Goal: Transaction & Acquisition: Obtain resource

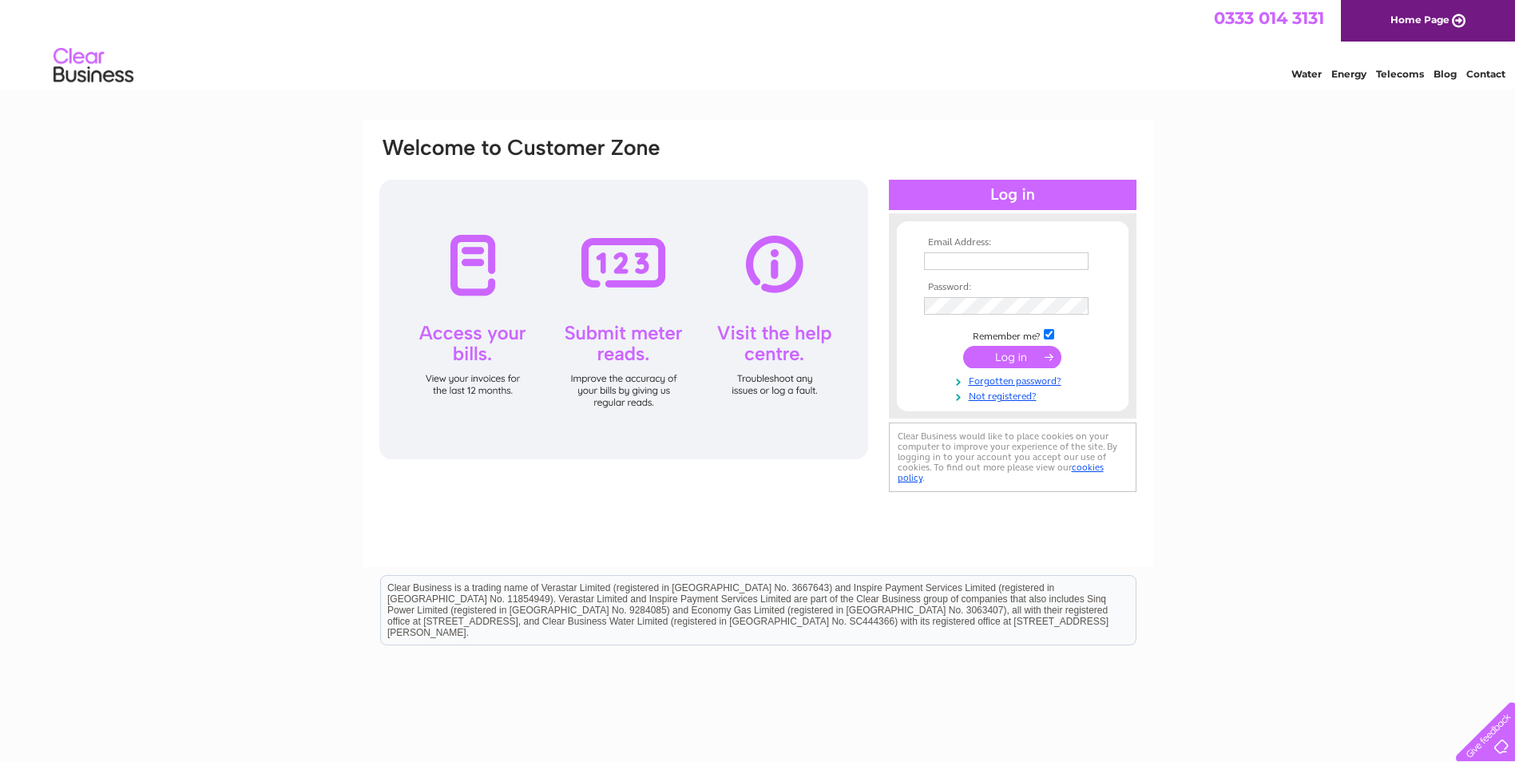
type input "julie.wardrope@clowes.co.uk"
click at [1038, 359] on input "submit" at bounding box center [1012, 357] width 98 height 22
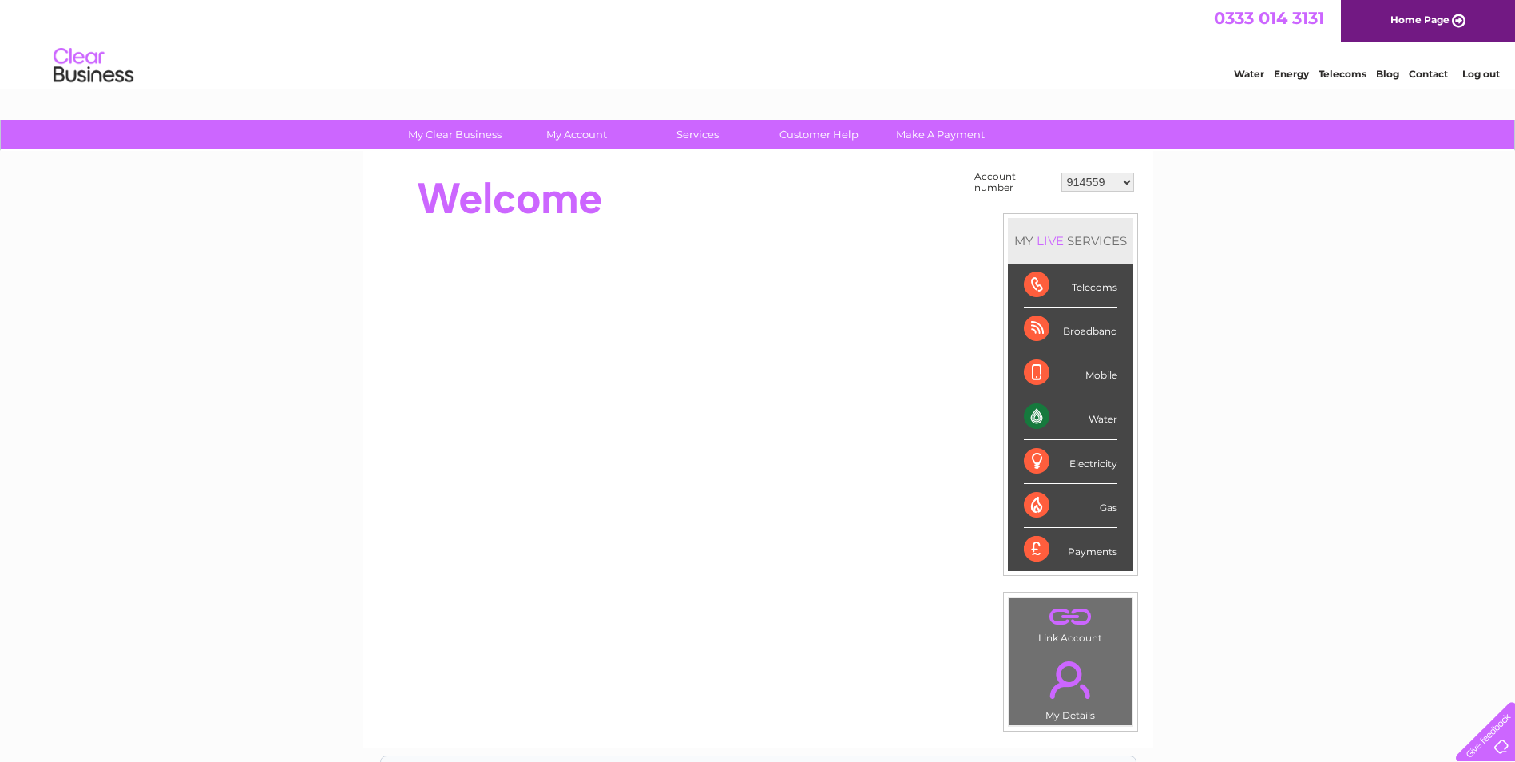
click at [1098, 185] on select "914559 924731 947211 982787 986341 986348 1091810 3024494 30277847 30291192 302…" at bounding box center [1098, 182] width 73 height 19
click at [1104, 186] on select "914559 924731 947211 982787 986341 986348 1091810 3024494 30277847 30291192 302…" at bounding box center [1098, 182] width 73 height 19
select select "30310125"
click at [1062, 173] on select "914559 924731 947211 982787 986341 986348 1091810 3024494 30277847 30291192 302…" at bounding box center [1098, 182] width 73 height 19
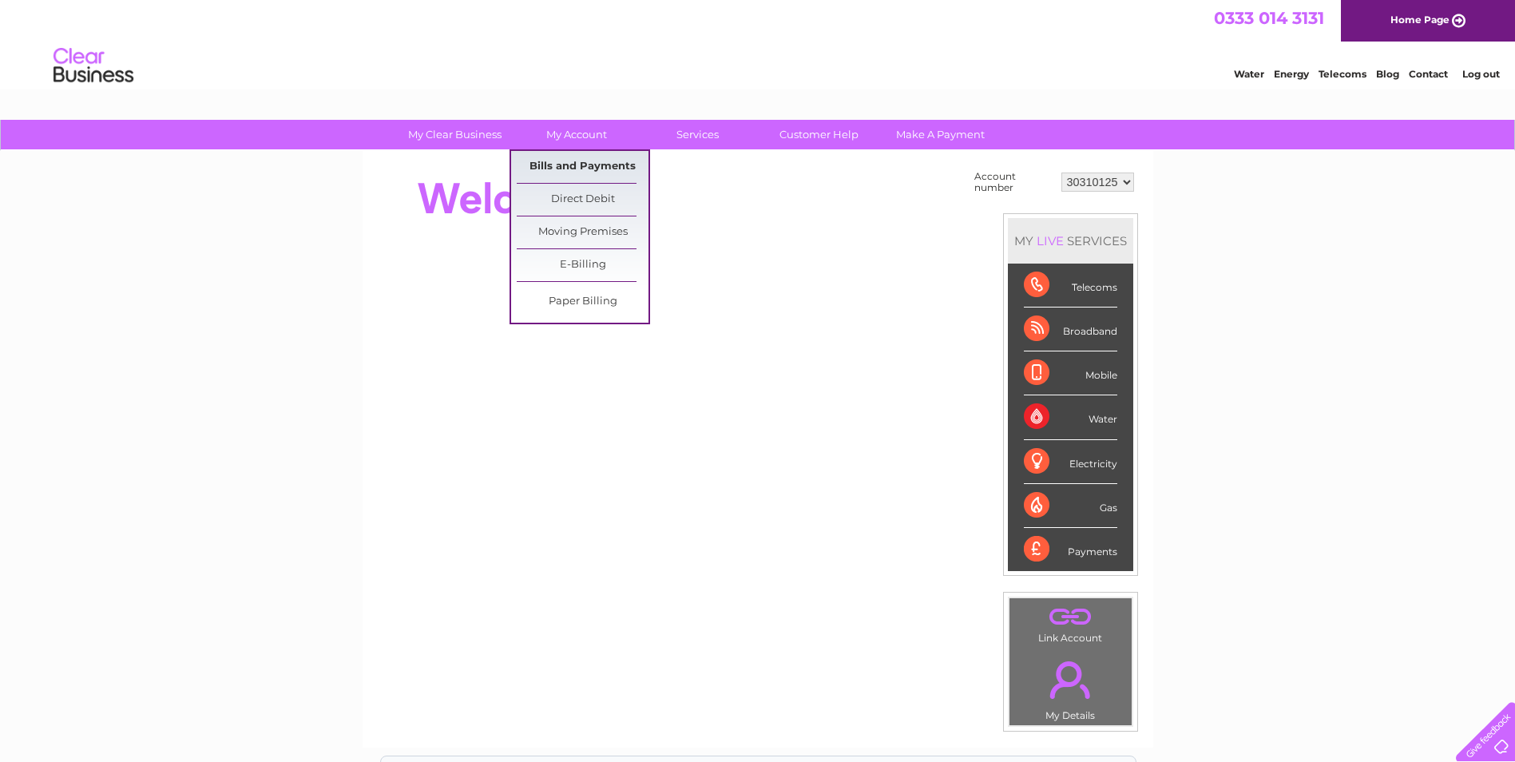
click at [566, 163] on link "Bills and Payments" at bounding box center [583, 167] width 132 height 32
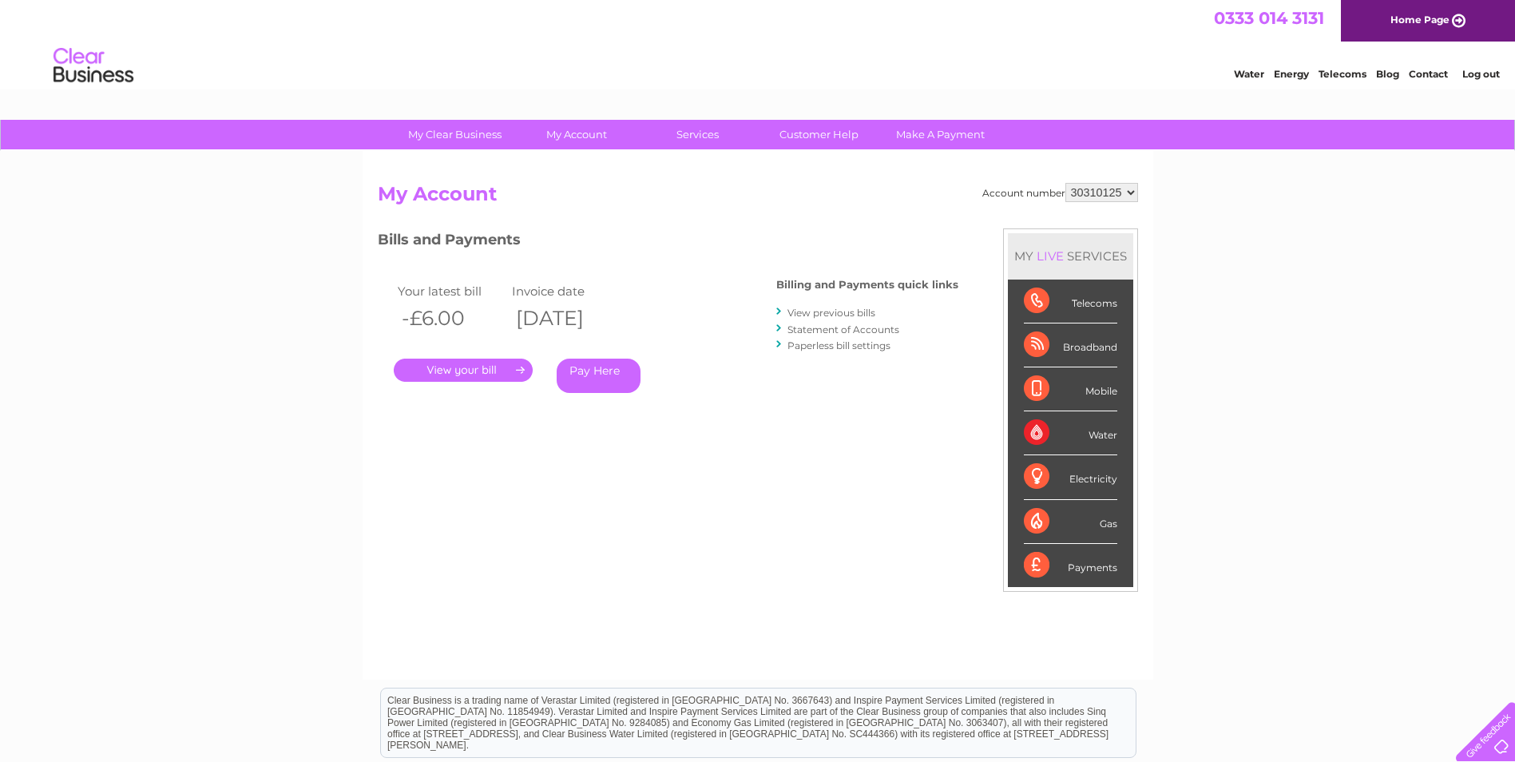
click at [489, 367] on link "." at bounding box center [463, 370] width 139 height 23
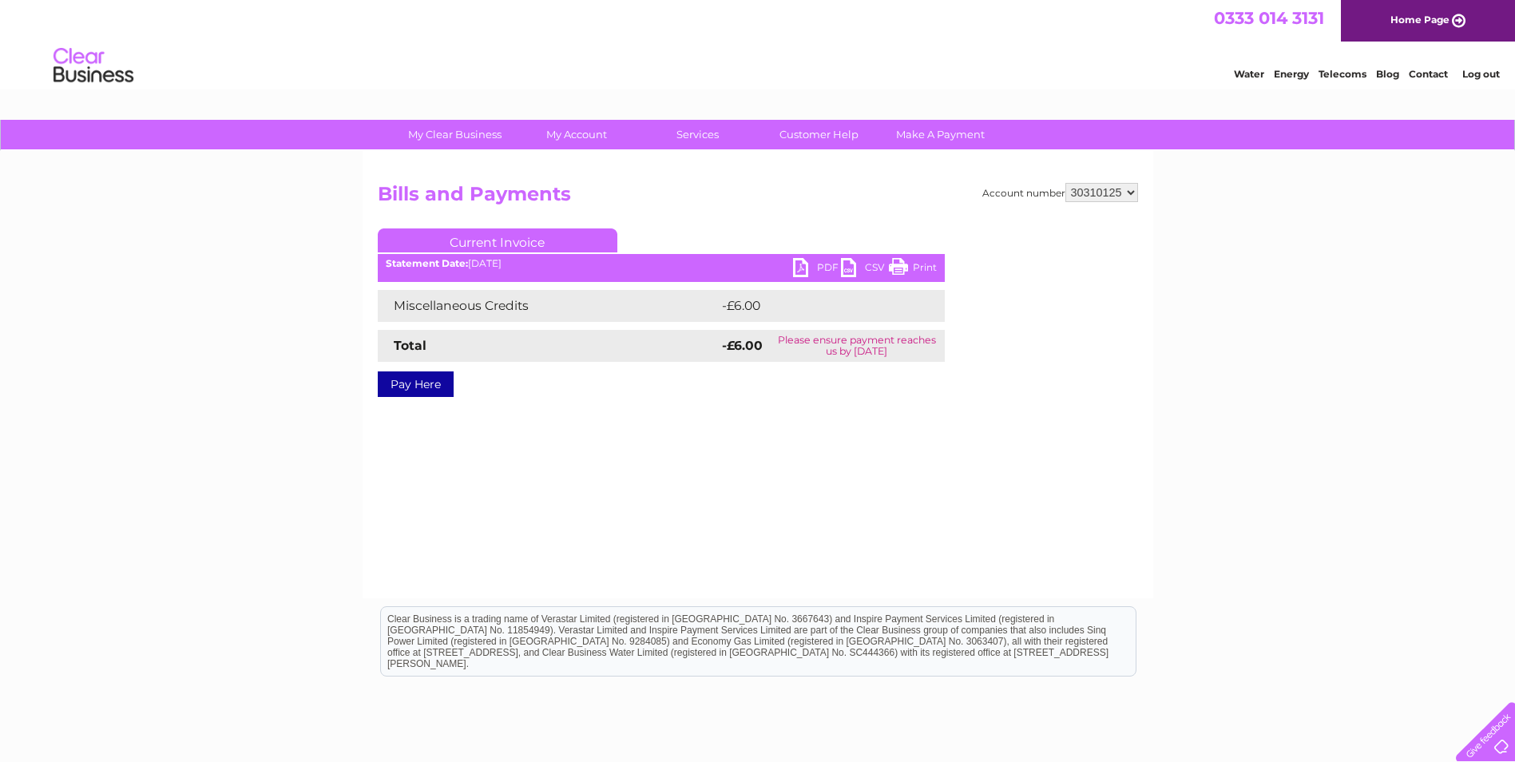
click at [797, 267] on link "PDF" at bounding box center [817, 269] width 48 height 23
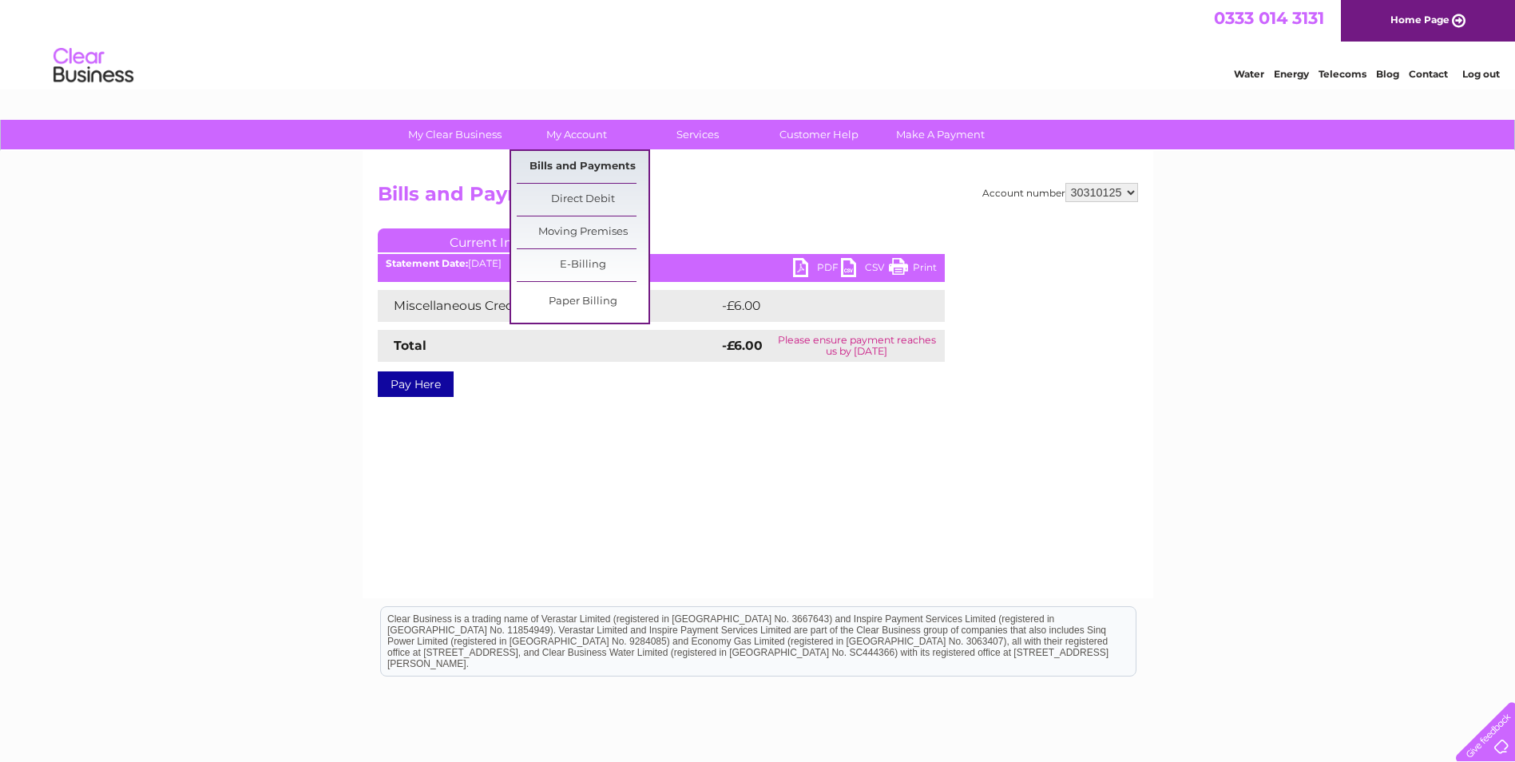
click at [560, 166] on link "Bills and Payments" at bounding box center [583, 167] width 132 height 32
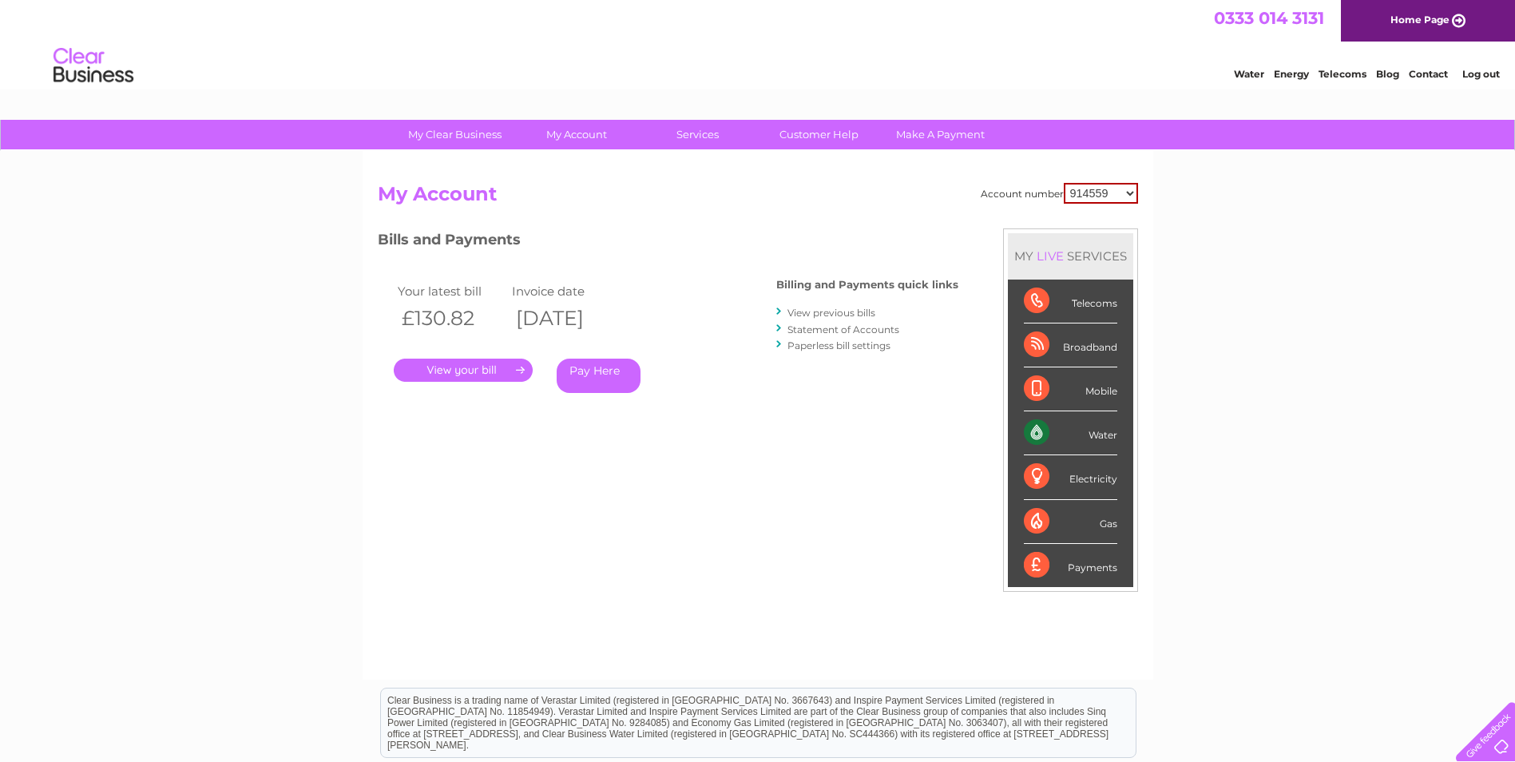
click at [1032, 133] on div "My Clear Business Login Details My Details My Preferences Link Account My Accou…" at bounding box center [757, 135] width 1515 height 31
click at [1099, 196] on select "914559 924731 947211 982787 986341 986348 1091810 3024494 30277847 30291192 302…" at bounding box center [1101, 193] width 74 height 21
select select "30308741"
click at [1064, 183] on select "914559 924731 947211 982787 986341 986348 1091810 3024494 30277847 30291192 302…" at bounding box center [1101, 193] width 74 height 21
click at [488, 369] on link "." at bounding box center [463, 370] width 139 height 23
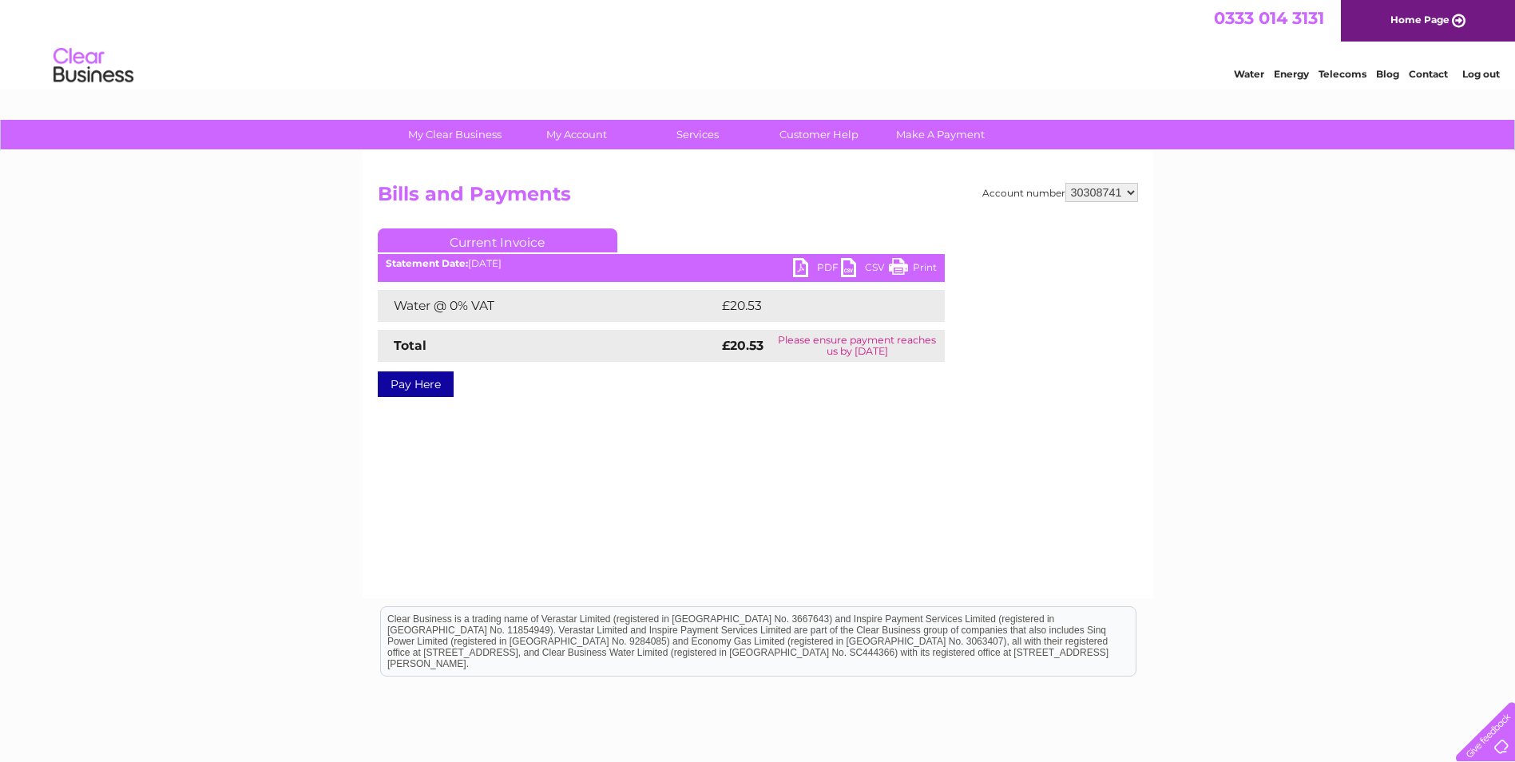
click at [813, 264] on link "PDF" at bounding box center [817, 269] width 48 height 23
click at [256, 248] on div "My Clear Business Login Details My Details My Preferences Link Account My Accou…" at bounding box center [757, 496] width 1515 height 752
click at [1106, 194] on select "914559 924731 947211 982787 986341 986348 1091810 3024494 30277847 30291192 302…" at bounding box center [1102, 192] width 73 height 19
click at [1142, 93] on html "0333 014 3131 Home Page Water Energy Telecoms Blog Contact Log out" at bounding box center [757, 46] width 1515 height 93
click at [1115, 194] on select "914559 924731 947211 982787 986341 986348 1091810 3024494 30277847 30291192 302…" at bounding box center [1102, 192] width 73 height 19
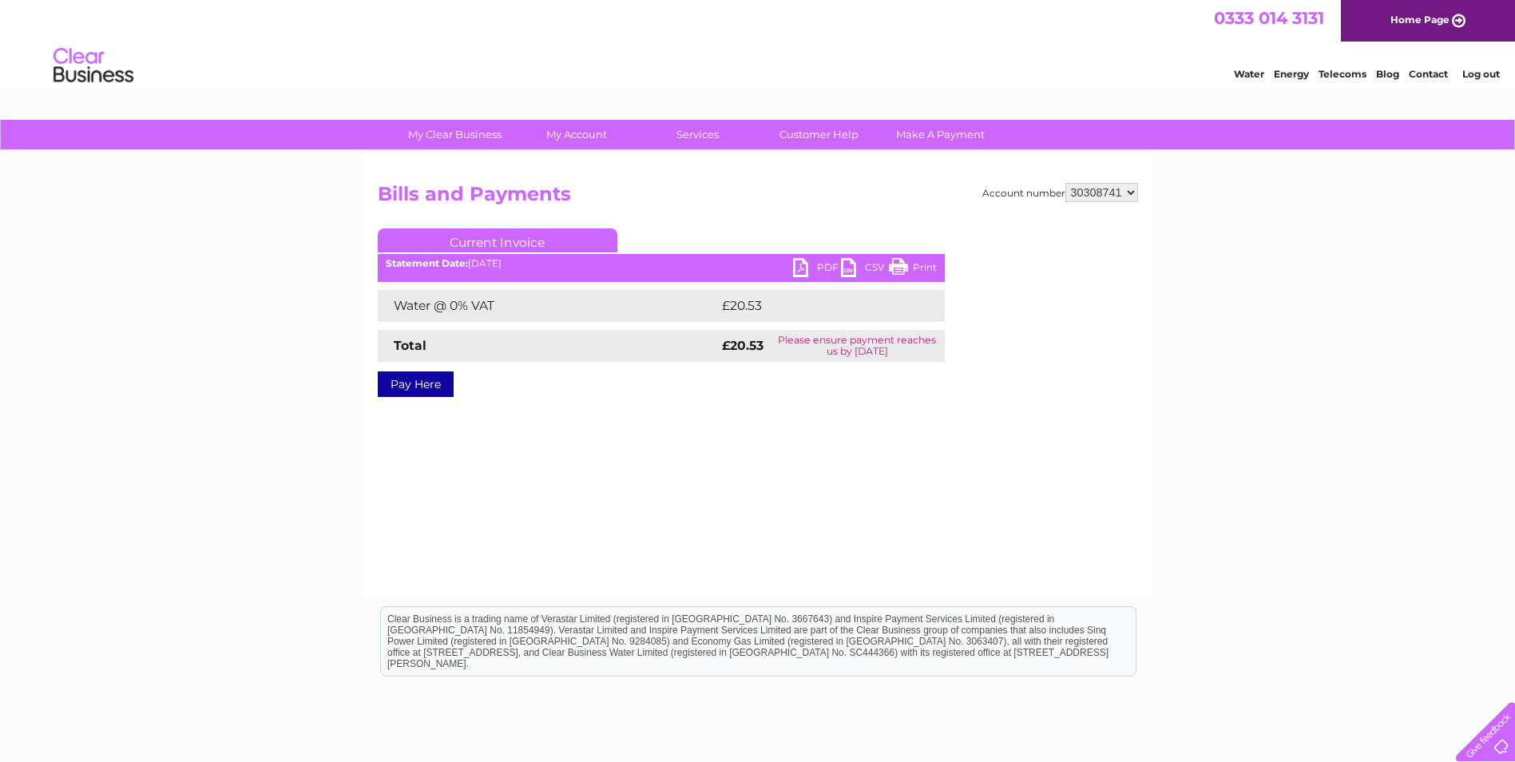
select select "30292320"
click at [1066, 183] on select "914559 924731 947211 982787 986341 986348 1091810 3024494 30277847 30291192 302…" at bounding box center [1102, 192] width 73 height 19
click at [796, 267] on link "PDF" at bounding box center [817, 269] width 48 height 23
click at [1175, 249] on div "My Clear Business Login Details My Details My Preferences Link Account My Accou…" at bounding box center [757, 496] width 1515 height 752
click at [1119, 186] on select "914559 924731 947211 982787 986341 986348 1091810 3024494 30277847 30291192 302…" at bounding box center [1102, 192] width 73 height 19
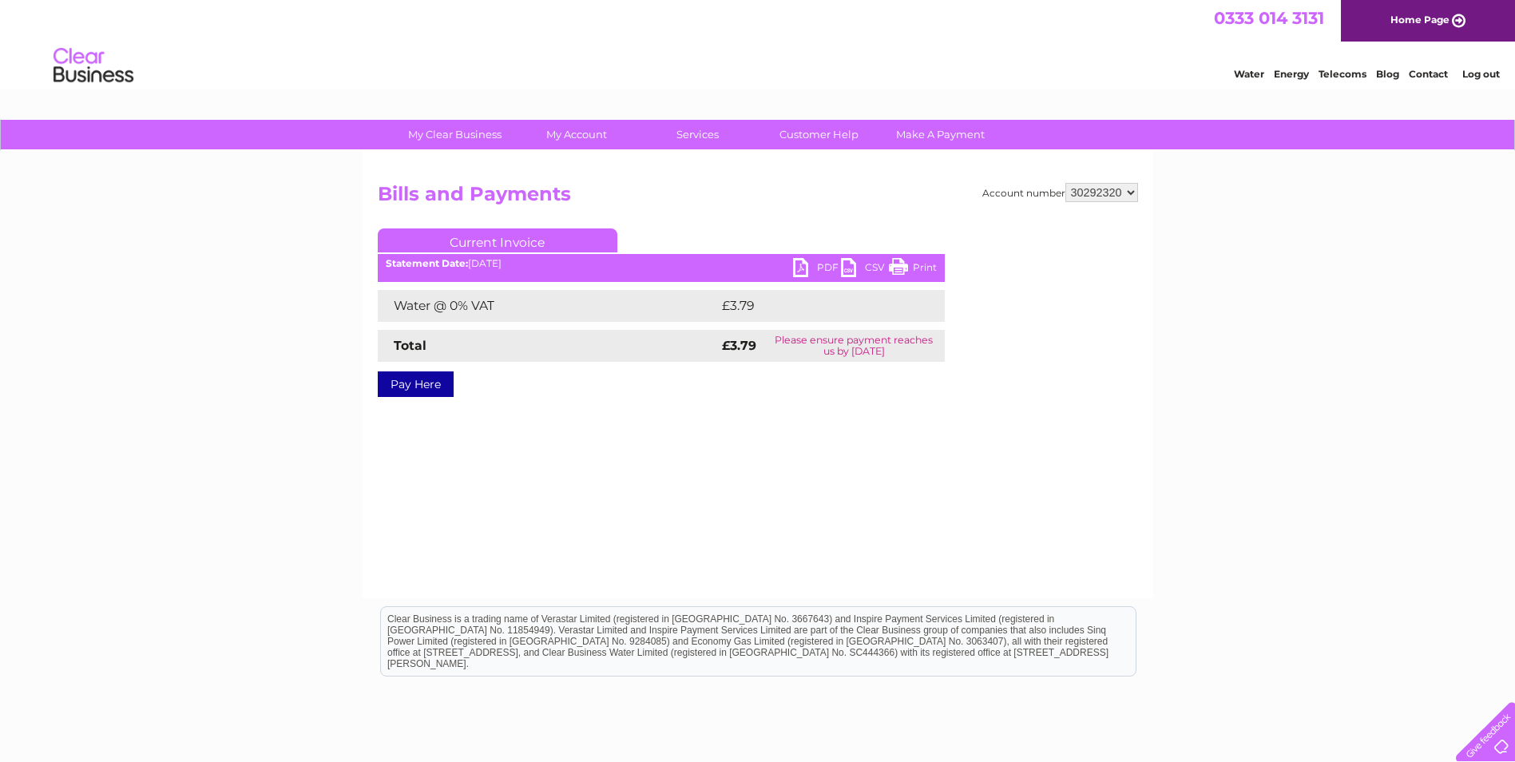
select select "30292332"
click at [1066, 183] on select "914559 924731 947211 982787 986341 986348 1091810 3024494 30277847 30291192 302…" at bounding box center [1102, 192] width 73 height 19
click at [809, 260] on link "PDF" at bounding box center [817, 269] width 48 height 23
click at [350, 523] on div "My Clear Business Login Details My Details My Preferences Link Account My Accou…" at bounding box center [757, 496] width 1515 height 752
click at [1162, 93] on html "0333 014 3131 Home Page Water Energy Telecoms Blog Contact Log out" at bounding box center [757, 46] width 1515 height 93
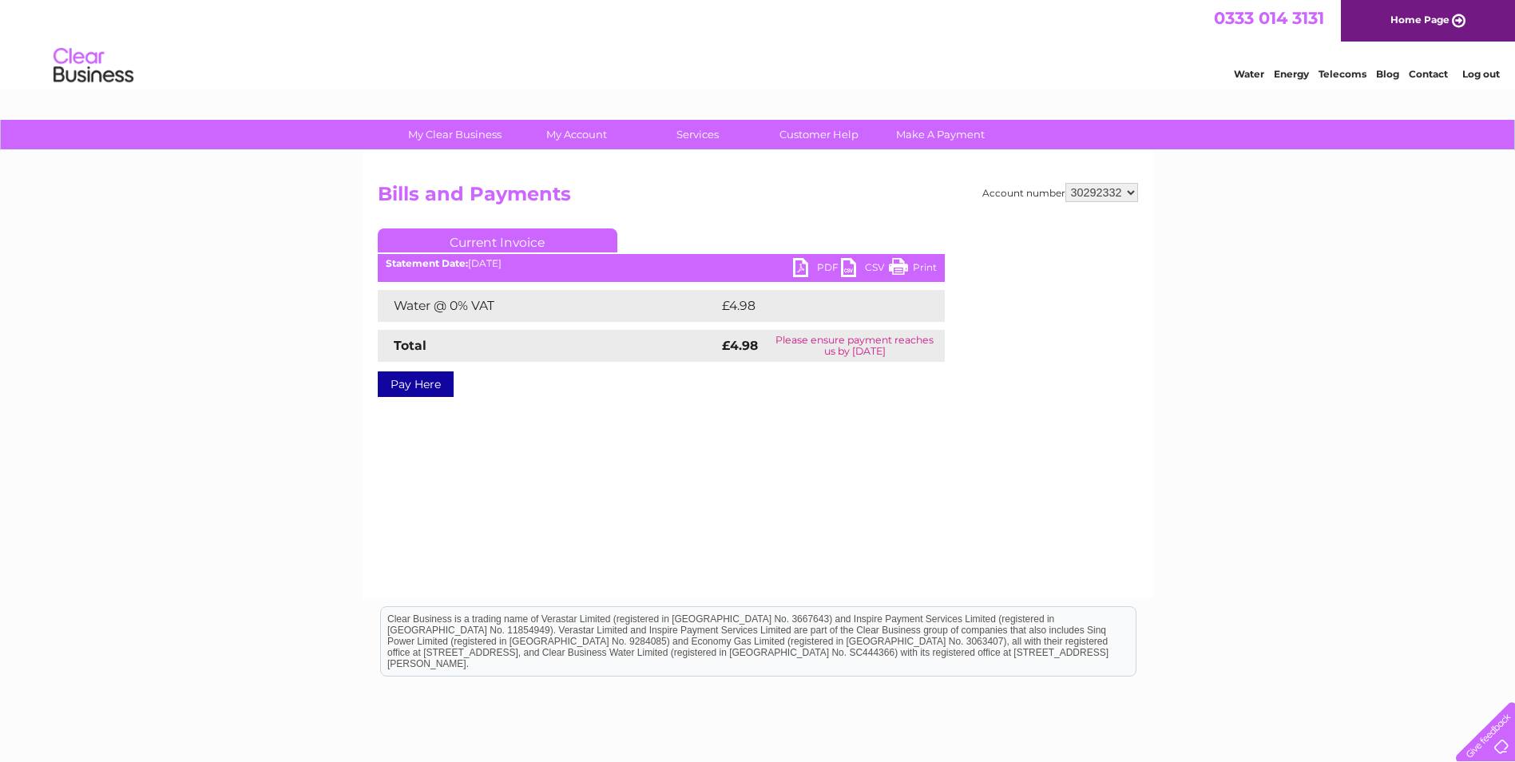
click at [1120, 194] on select "914559 924731 947211 982787 986341 986348 1091810 3024494 30277847 30291192 302…" at bounding box center [1102, 192] width 73 height 19
select select "30292183"
click at [1066, 183] on select "914559 924731 947211 982787 986341 986348 1091810 3024494 30277847 30291192 302…" at bounding box center [1102, 192] width 73 height 19
click at [799, 264] on link "PDF" at bounding box center [817, 269] width 48 height 23
click at [1174, 93] on html "0333 014 3131 Home Page Water Energy Telecoms Blog Contact Log out" at bounding box center [757, 46] width 1515 height 93
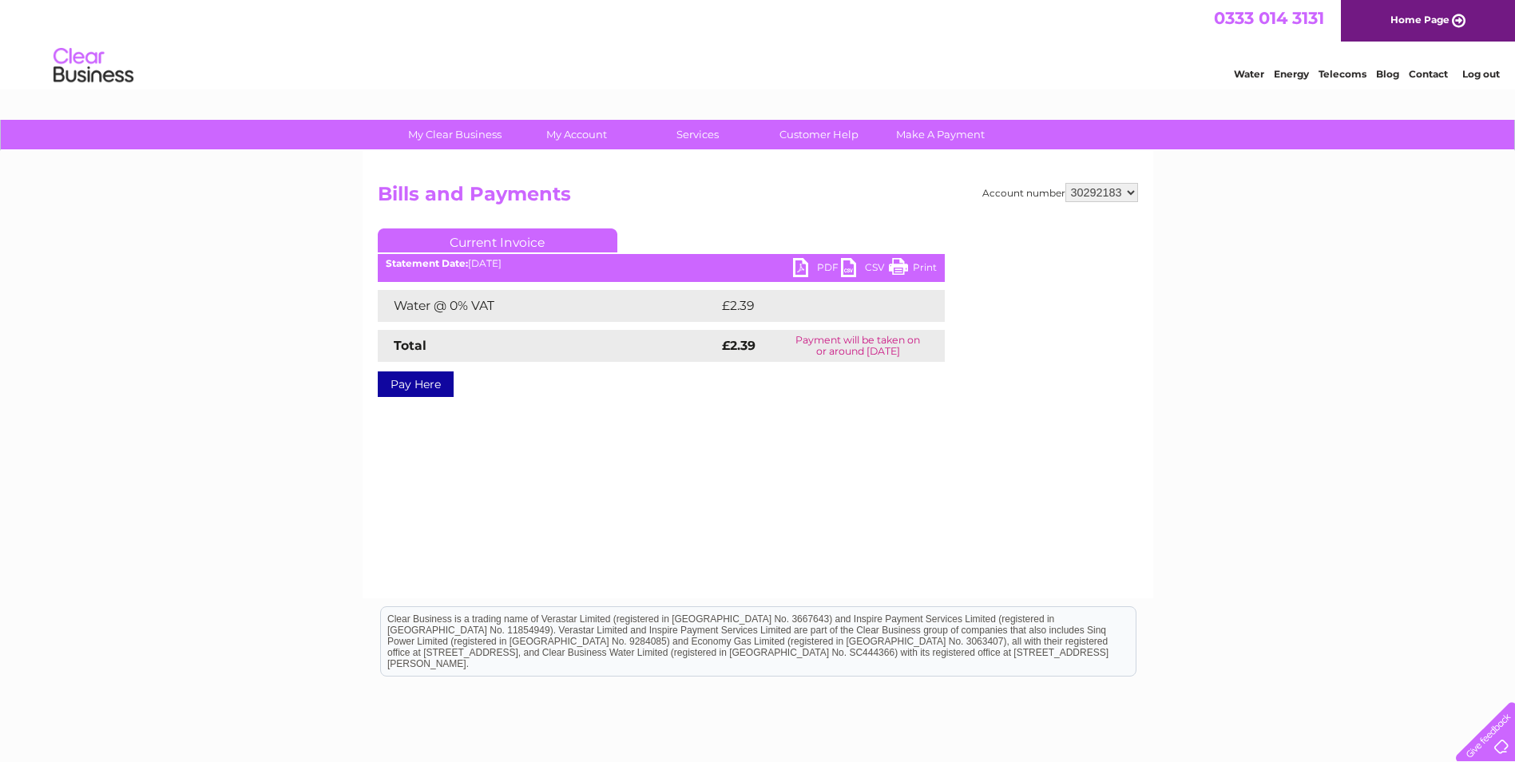
click at [1130, 190] on select "914559 924731 947211 982787 986341 986348 1091810 3024494 30277847 30291192 302…" at bounding box center [1102, 192] width 73 height 19
select select "30292339"
click at [1066, 183] on select "914559 924731 947211 982787 986341 986348 1091810 3024494 30277847 30291192 302…" at bounding box center [1102, 192] width 73 height 19
click at [798, 266] on link "PDF" at bounding box center [817, 269] width 48 height 23
click at [1044, 76] on div "Water Energy Telecoms Blog Contact Log out" at bounding box center [757, 68] width 1515 height 52
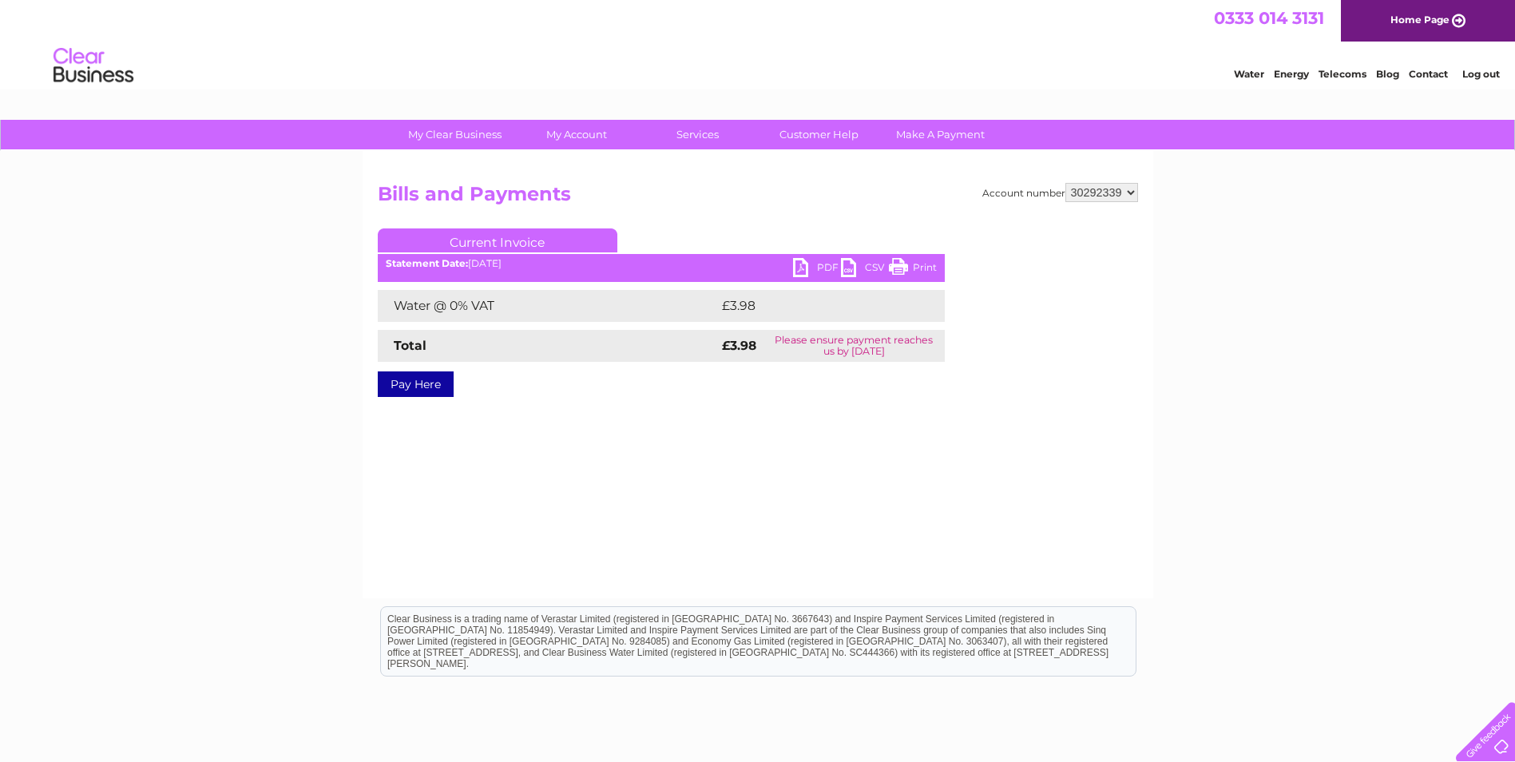
click at [1110, 193] on select "914559 924731 947211 982787 986341 986348 1091810 3024494 30277847 30291192 302…" at bounding box center [1102, 192] width 73 height 19
select select "30292178"
click at [1066, 183] on select "914559 924731 947211 982787 986341 986348 1091810 3024494 30277847 30291192 302…" at bounding box center [1102, 192] width 73 height 19
click at [802, 262] on link "PDF" at bounding box center [817, 269] width 48 height 23
